Goal: Task Accomplishment & Management: Manage account settings

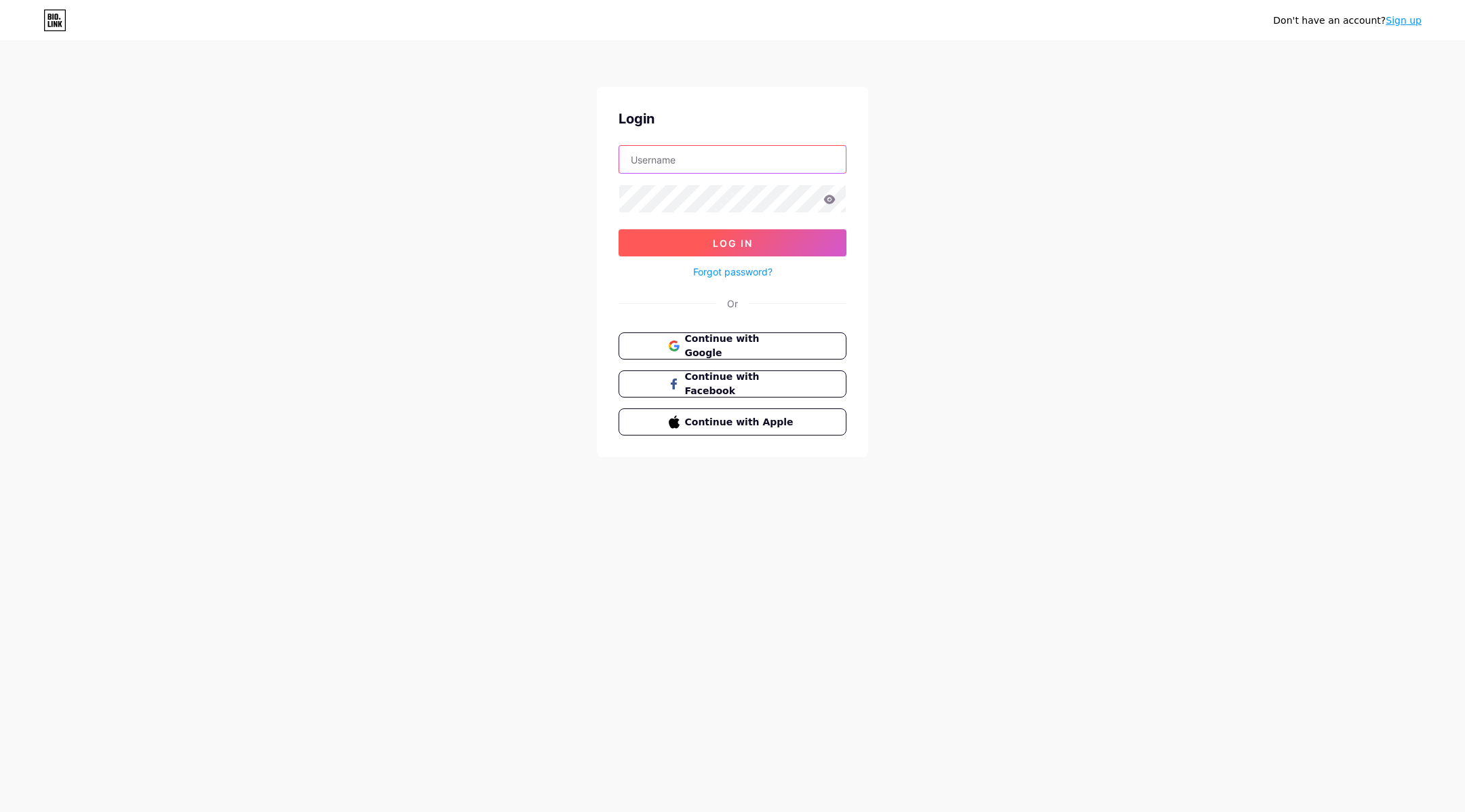
type input "richard@lucidity.design"
click at [737, 240] on span "Log In" at bounding box center [732, 243] width 40 height 11
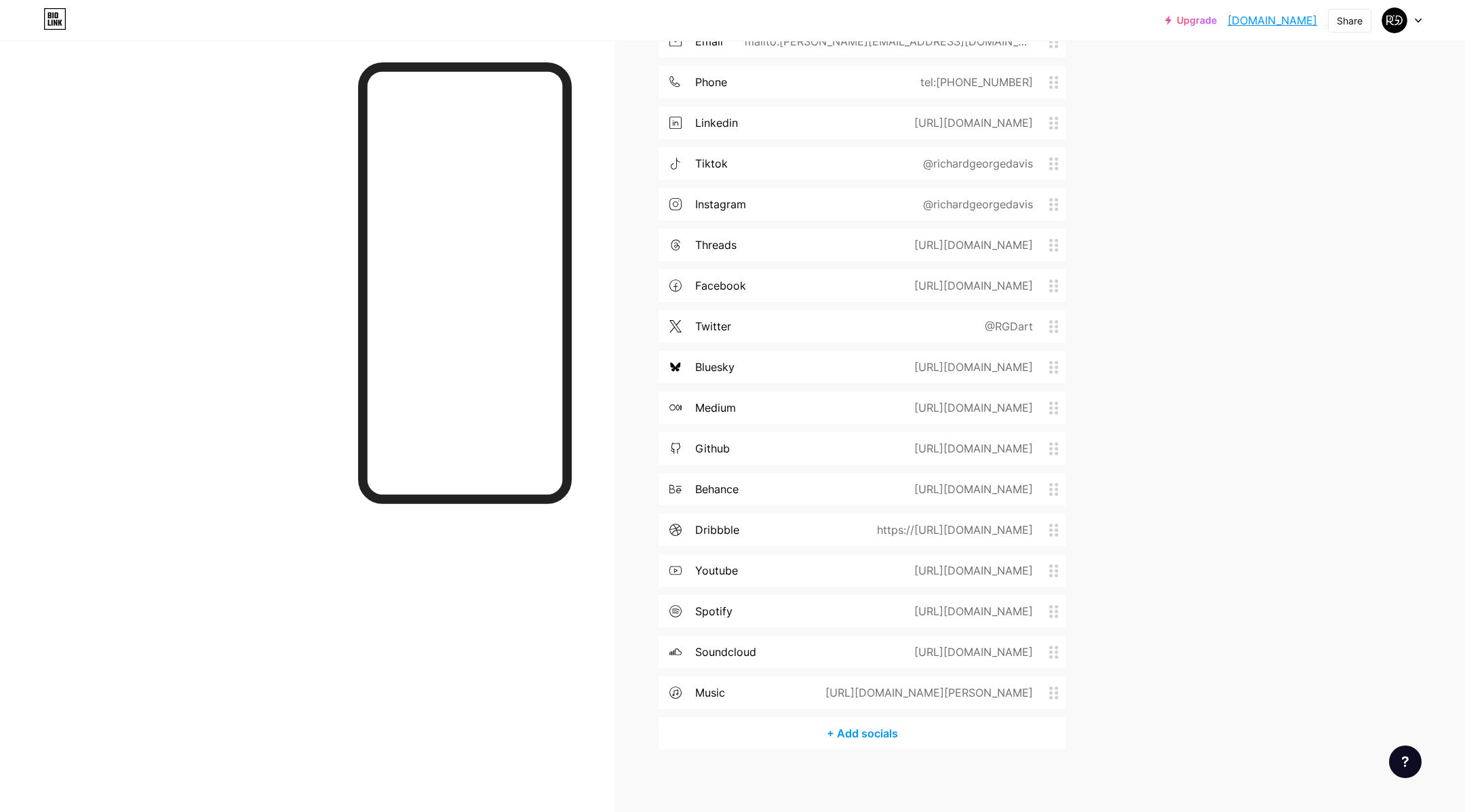
scroll to position [2053, 0]
click at [860, 735] on div "+ Add socials" at bounding box center [862, 729] width 407 height 32
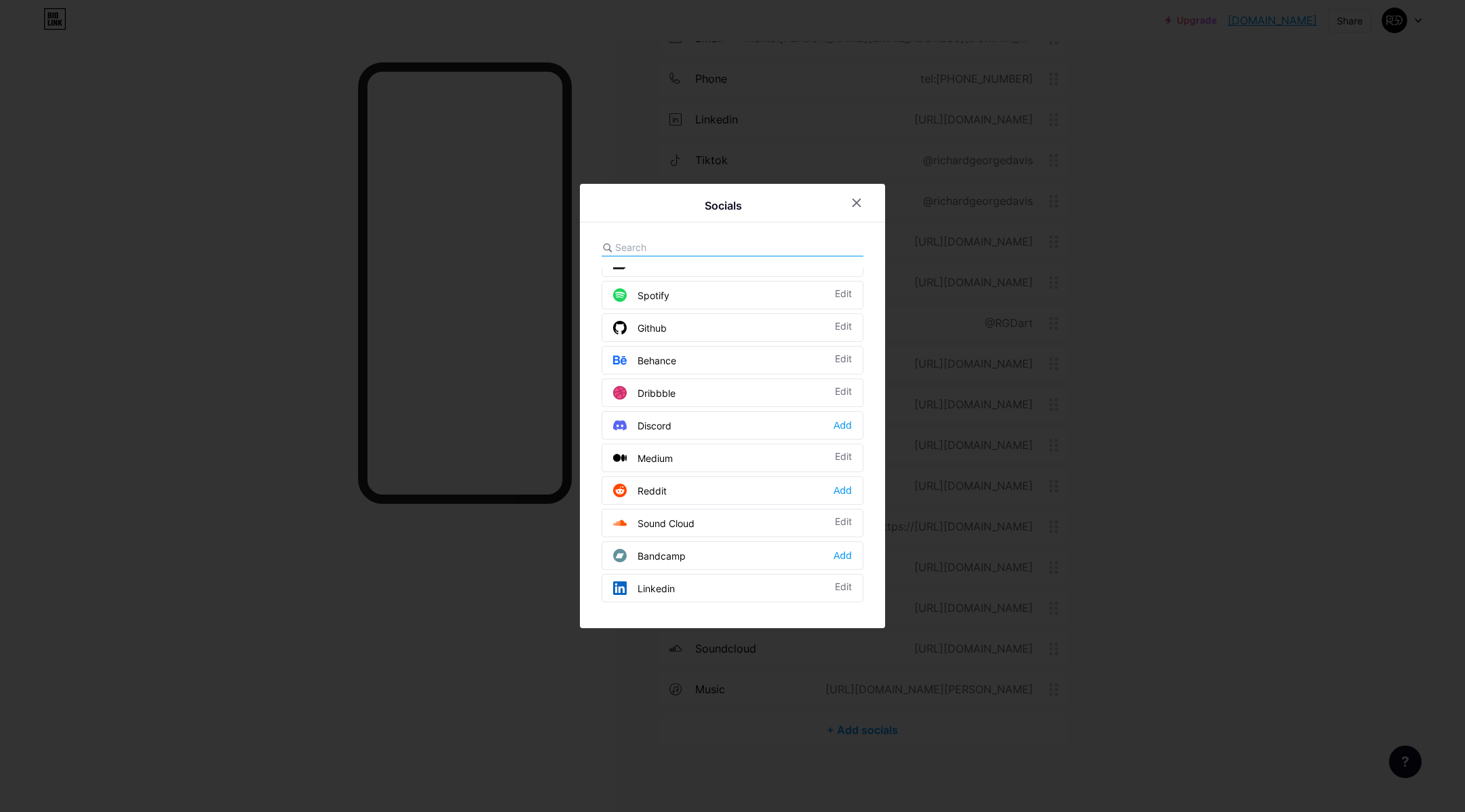
scroll to position [0, 0]
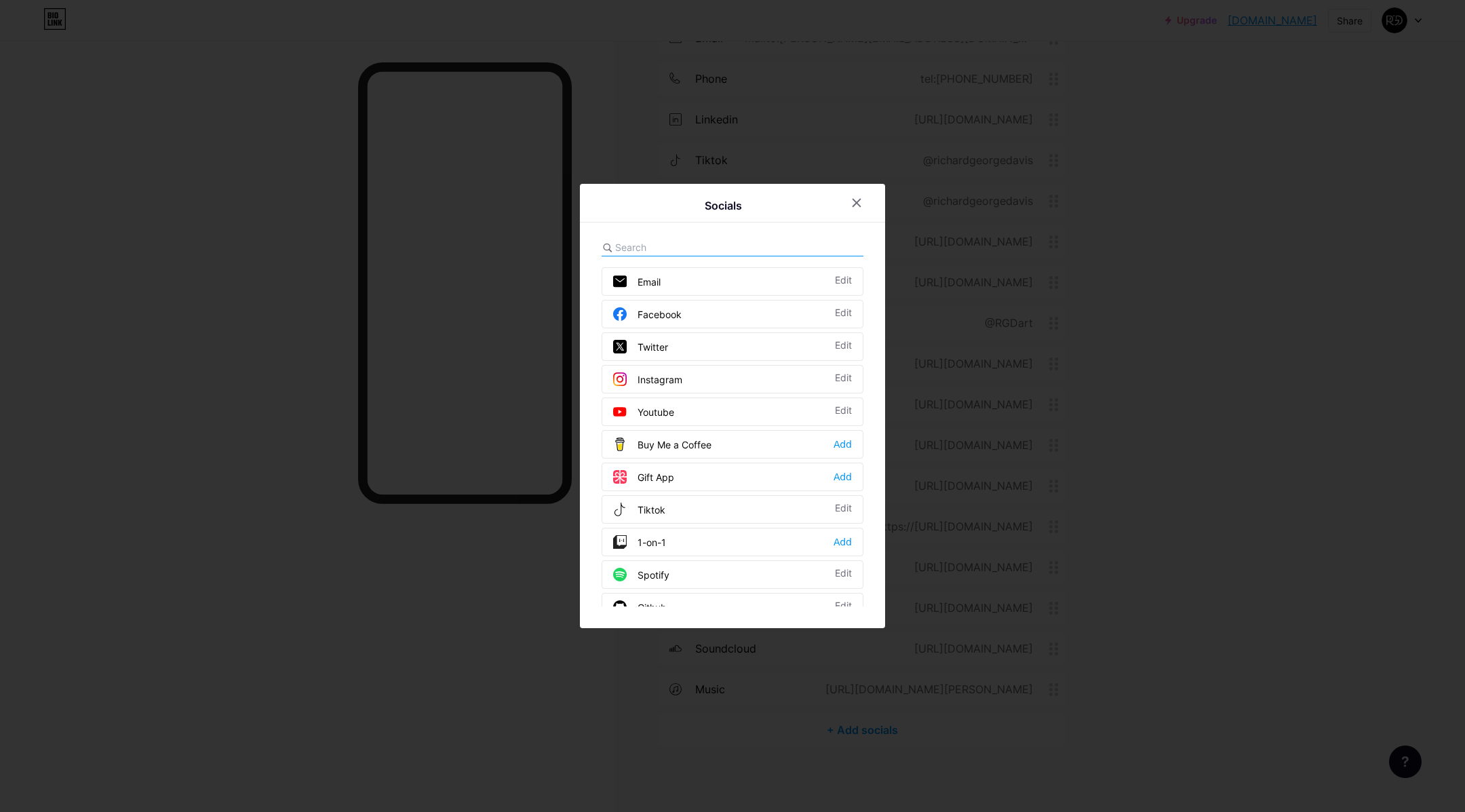
click at [655, 238] on div "Socials Email Edit Facebook Edit Twitter Edit Instagram Edit Youtube Edit Buy M…" at bounding box center [732, 406] width 305 height 445
click at [656, 247] on input "text" at bounding box center [690, 247] width 149 height 14
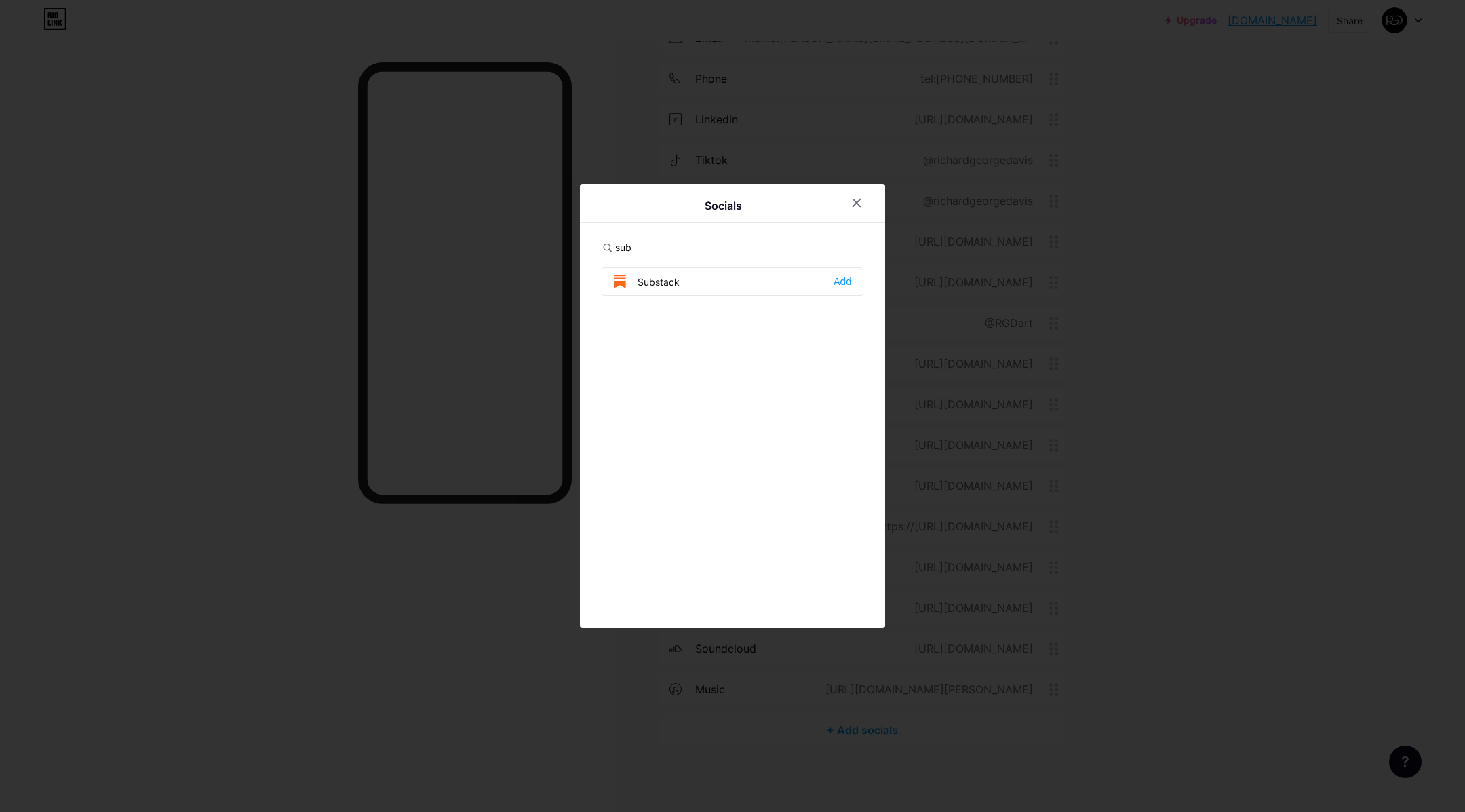
type input "sub"
click at [840, 277] on div "Add" at bounding box center [843, 281] width 19 height 14
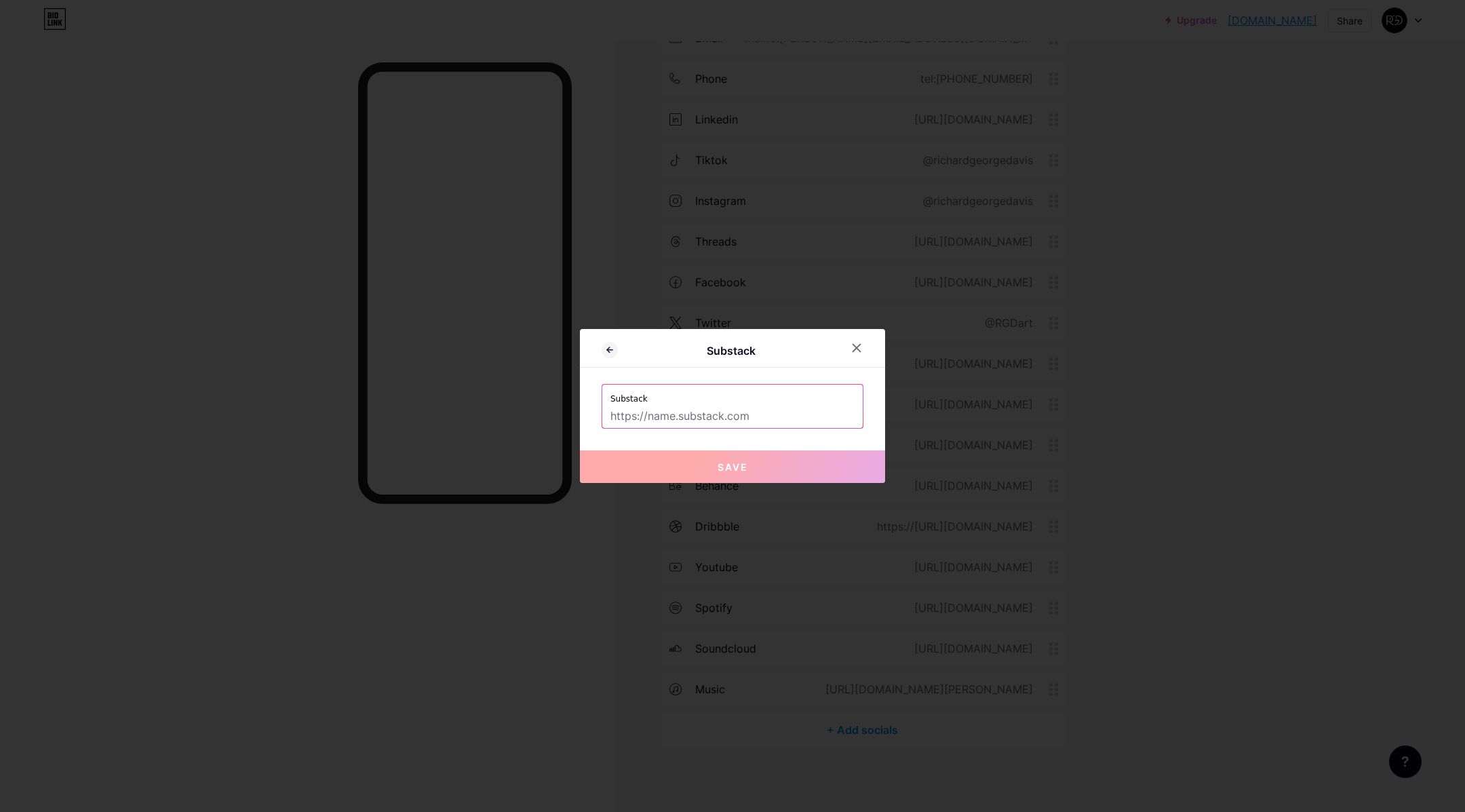
click at [702, 418] on input "text" at bounding box center [732, 416] width 244 height 23
paste input "https://richardgeorgedavis.substack.com/?r=1si5r&utm_campaign=pub-share-checkli…"
type input "https://richardgeorgedavis.substack.com/?r=1si5r&utm_campaign=pub-share-checkli…"
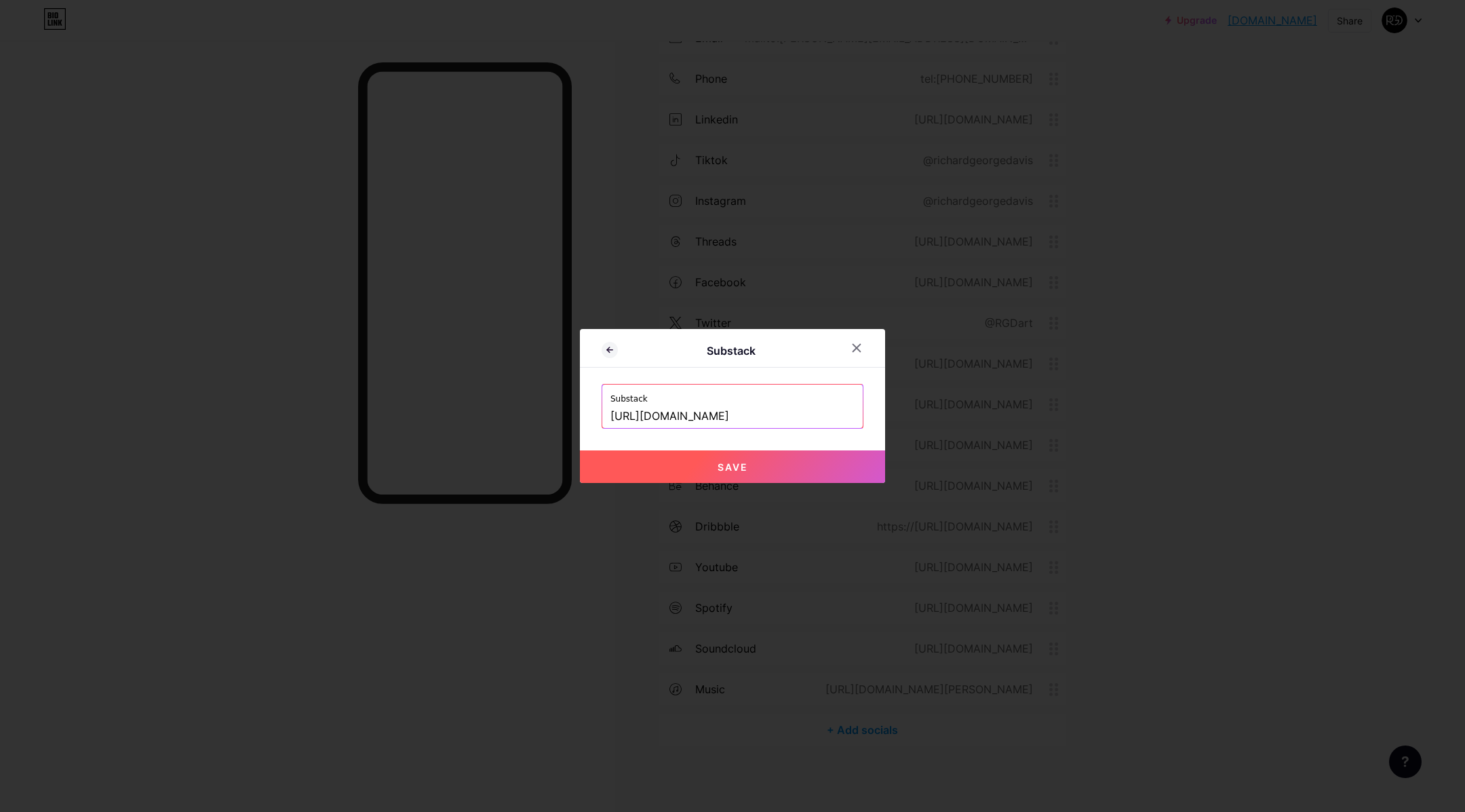
click at [773, 470] on button "Save" at bounding box center [732, 466] width 305 height 32
